Goal: Information Seeking & Learning: Learn about a topic

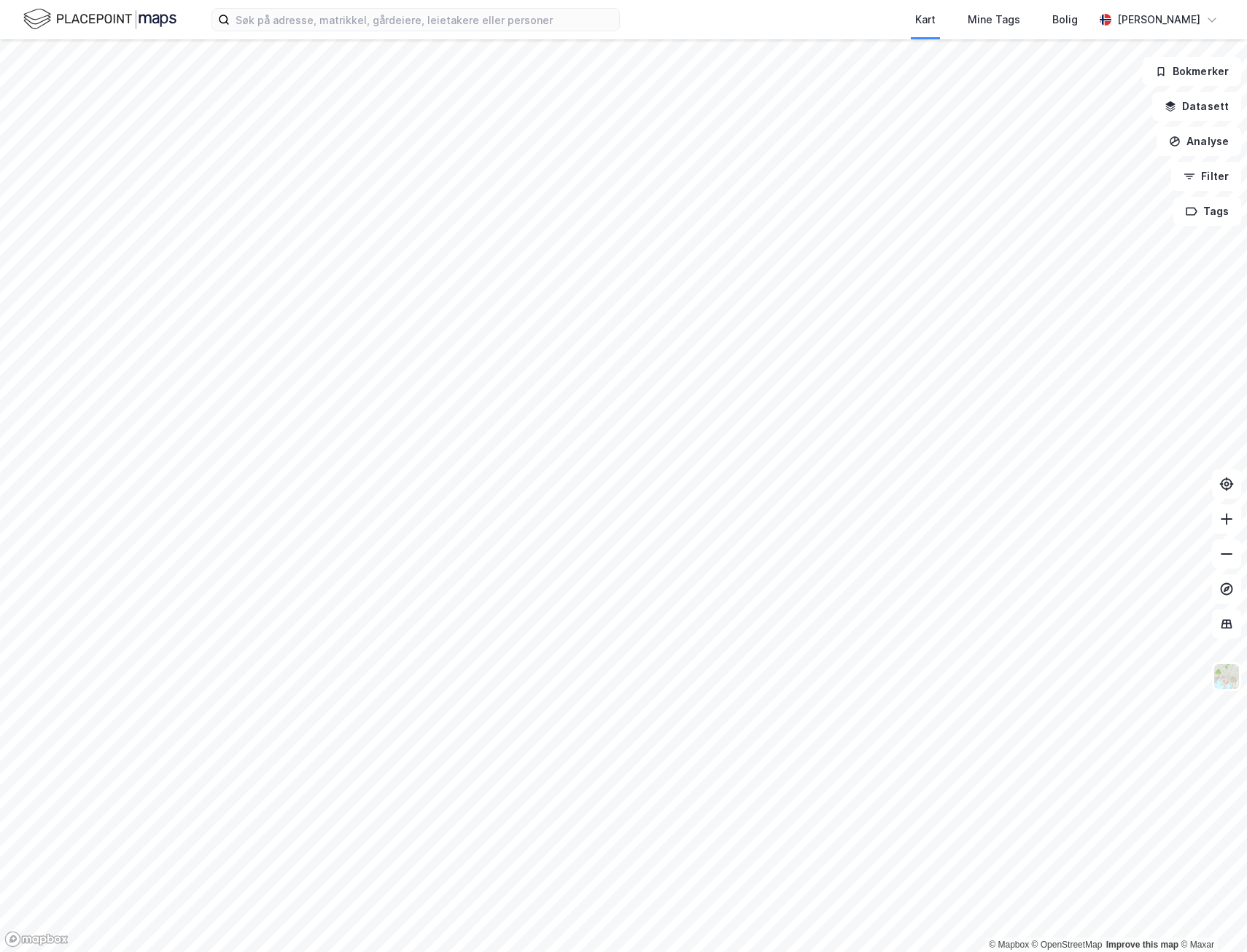
click at [1223, 690] on button at bounding box center [1226, 676] width 29 height 29
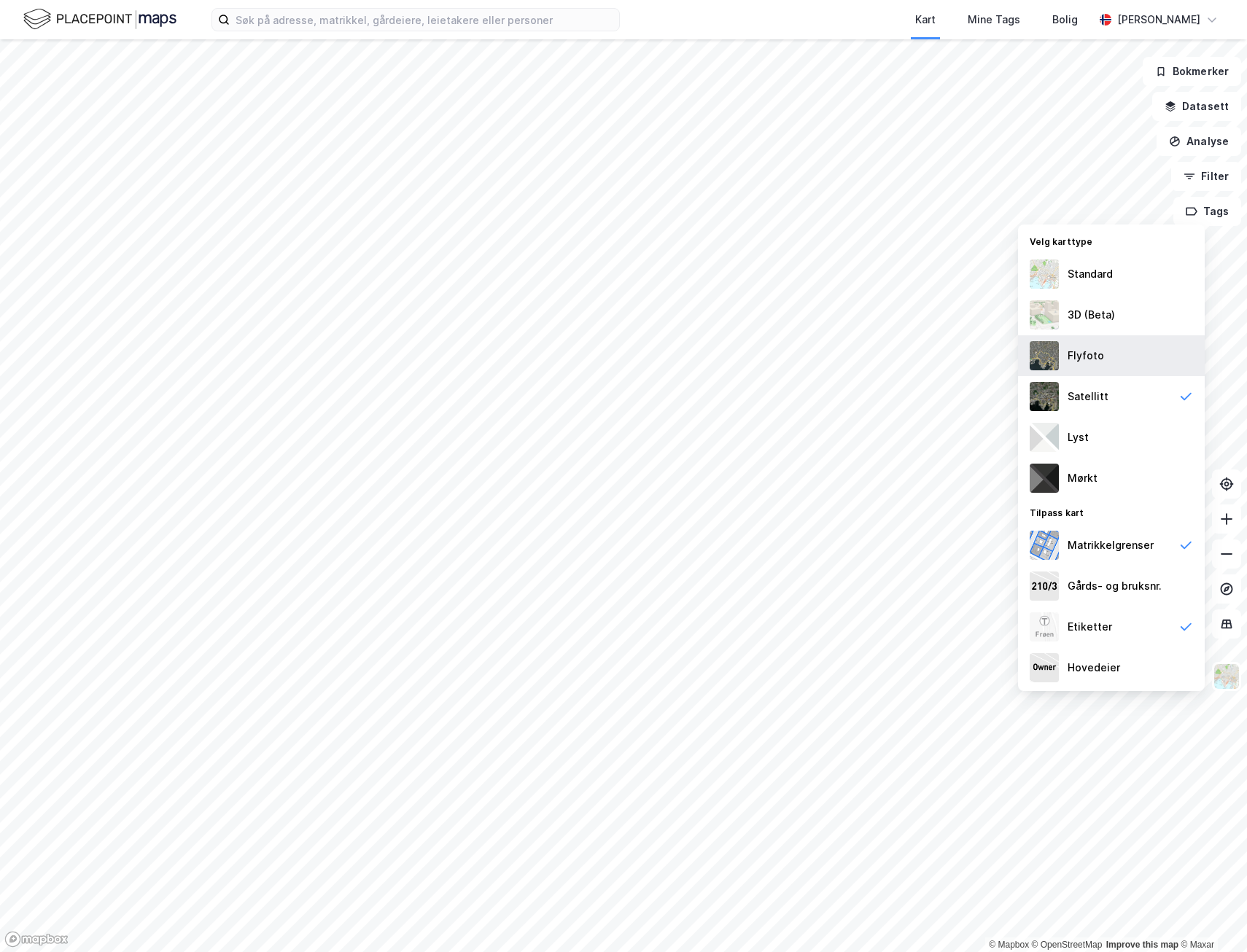
click at [1111, 347] on div "Flyfoto" at bounding box center [1112, 356] width 187 height 41
click at [1090, 310] on div "3D (Beta)" at bounding box center [1091, 314] width 48 height 18
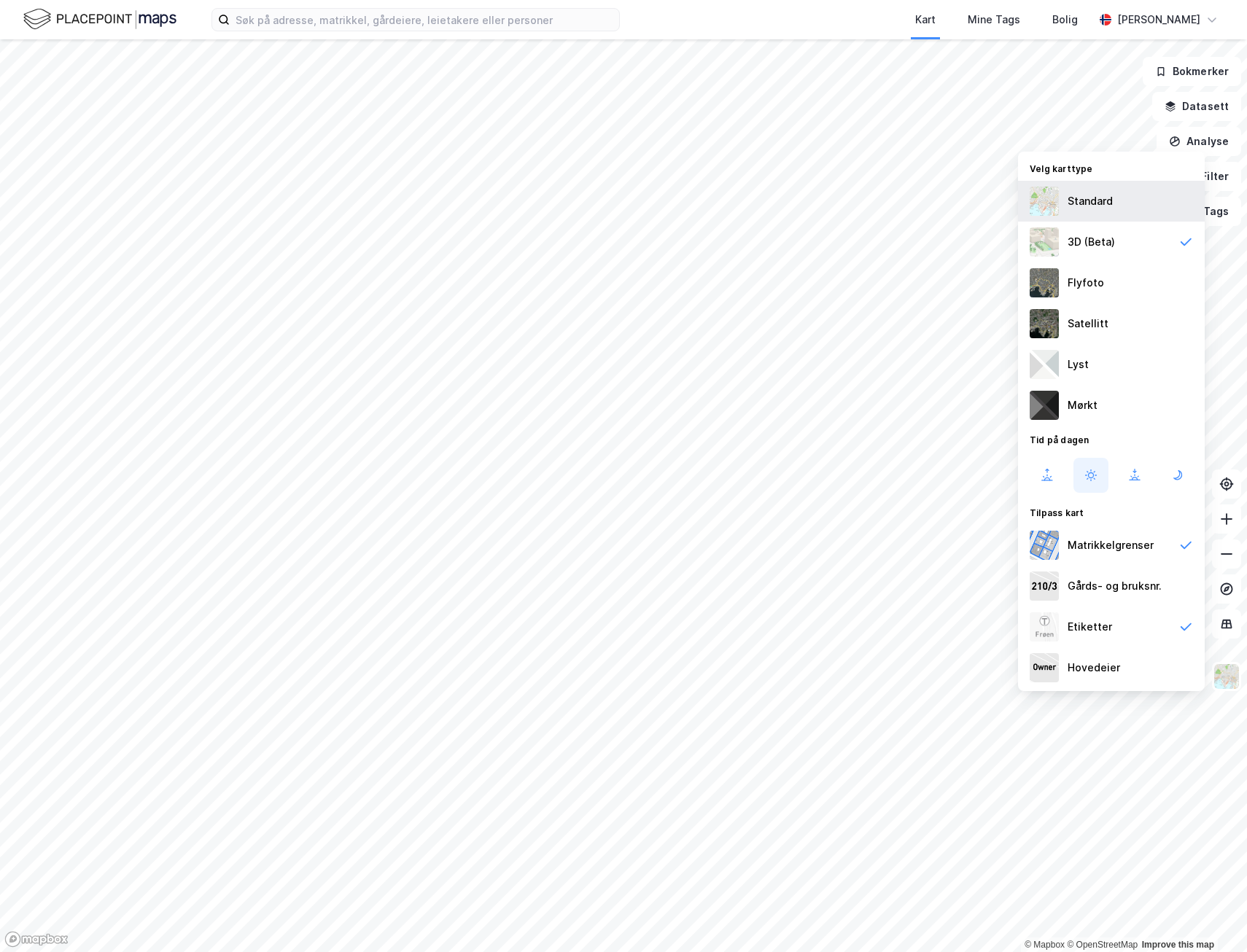
click at [1058, 203] on img at bounding box center [1044, 200] width 29 height 29
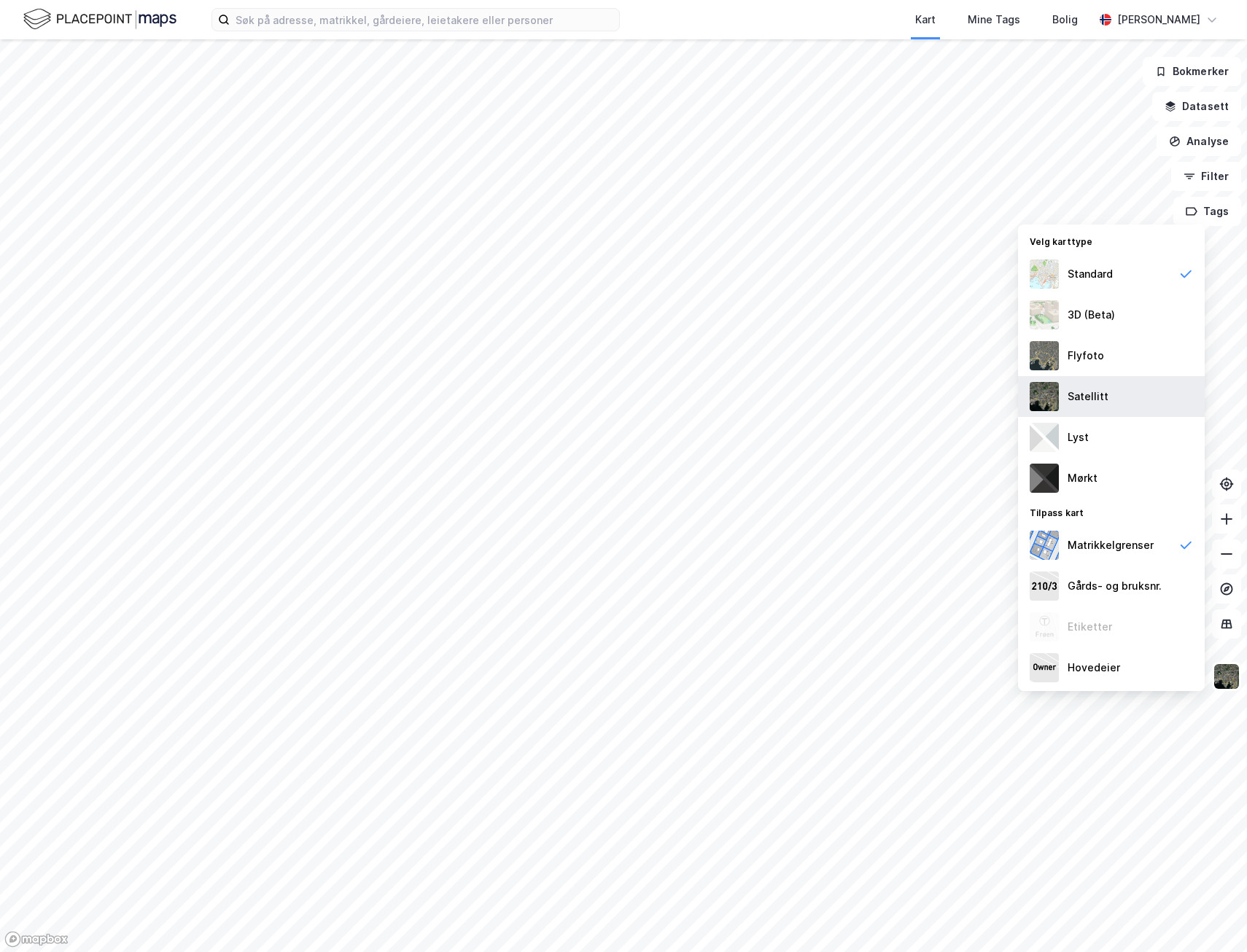
click at [1099, 389] on div "Satellitt" at bounding box center [1088, 396] width 41 height 18
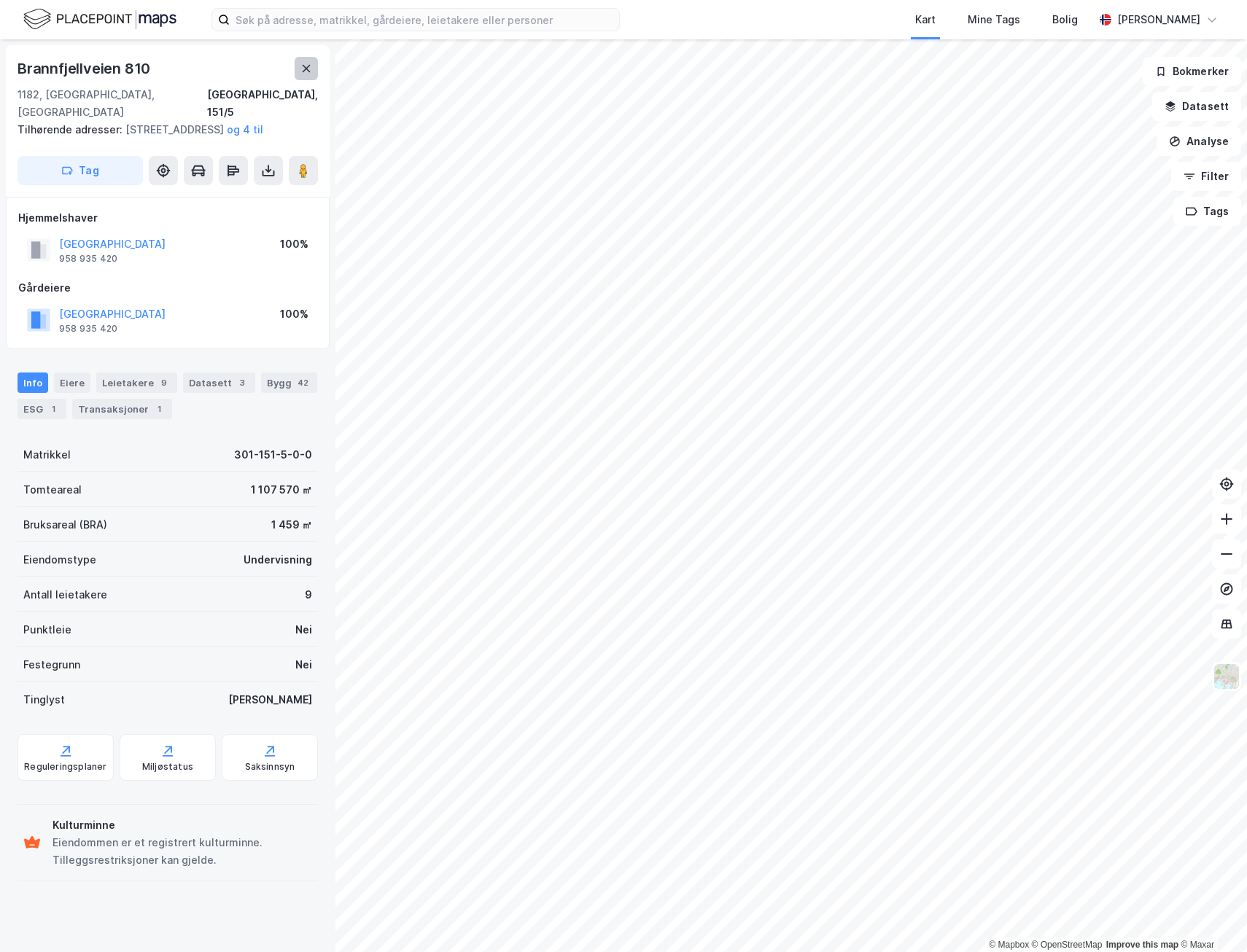
click at [317, 73] on button at bounding box center [306, 68] width 23 height 23
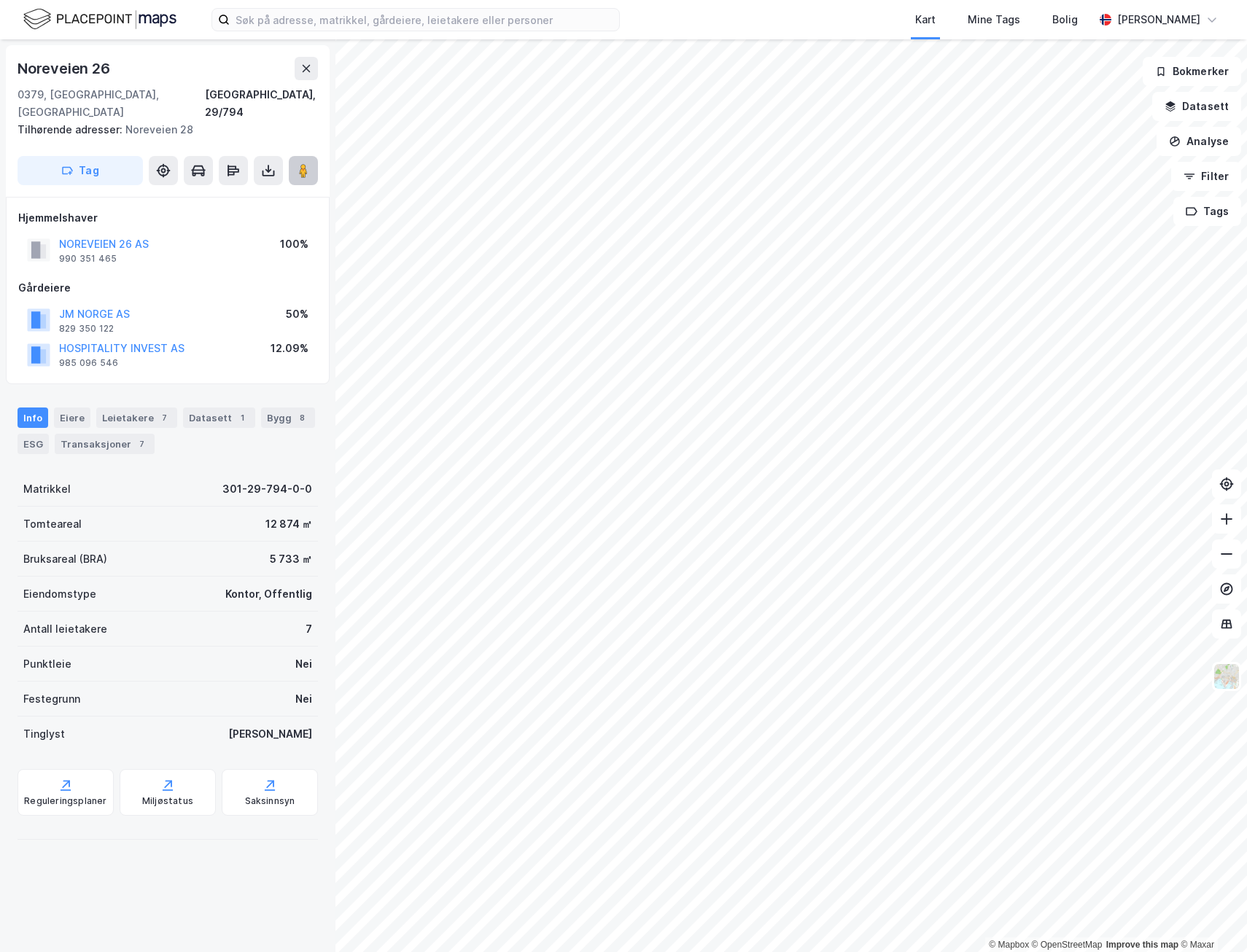
click at [306, 163] on image at bounding box center [303, 171] width 8 height 15
